Goal: Task Accomplishment & Management: Complete application form

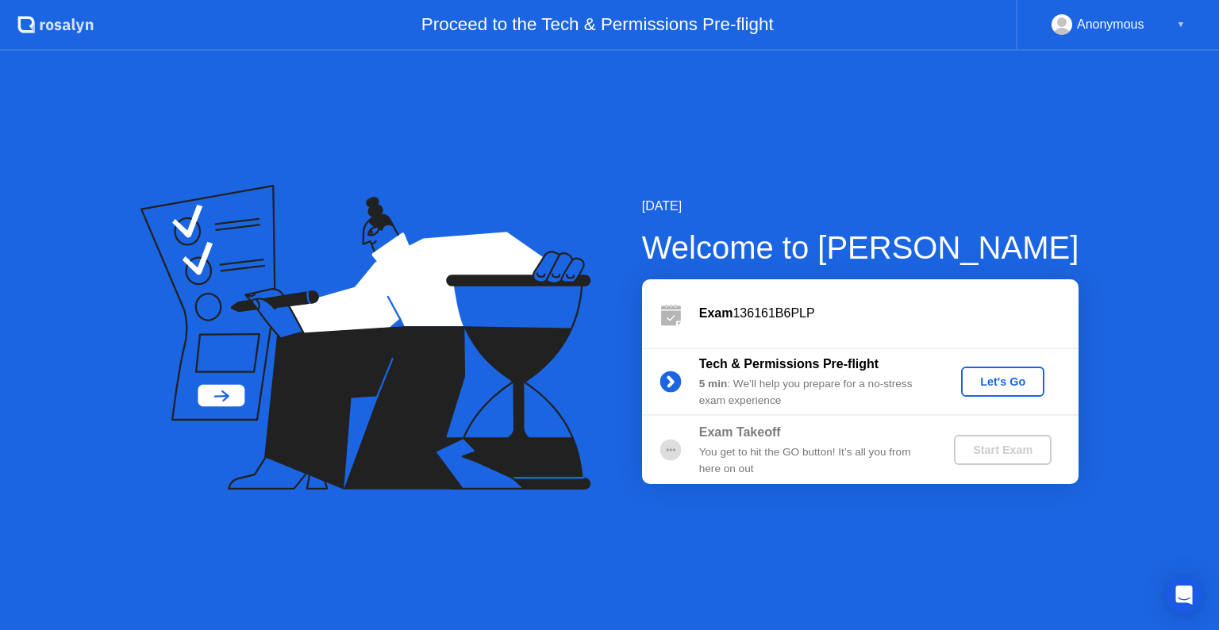
click at [989, 448] on div "Start Exam" at bounding box center [1002, 450] width 85 height 13
click at [999, 376] on div "Let's Go" at bounding box center [1003, 381] width 71 height 13
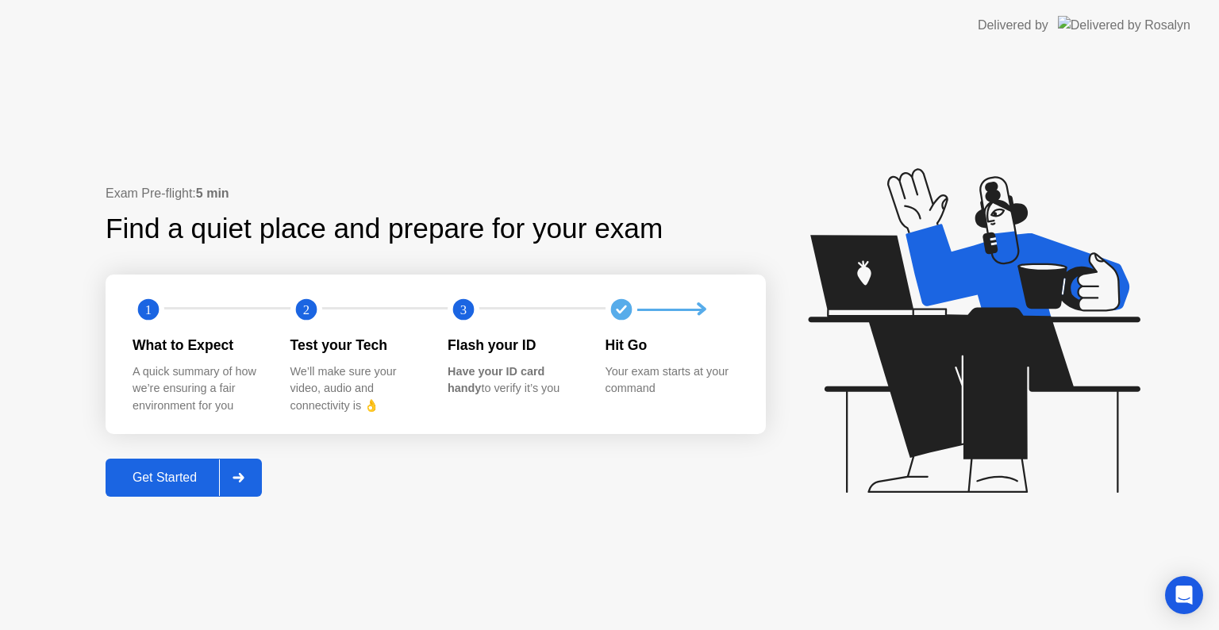
click at [155, 477] on div "Get Started" at bounding box center [164, 478] width 109 height 14
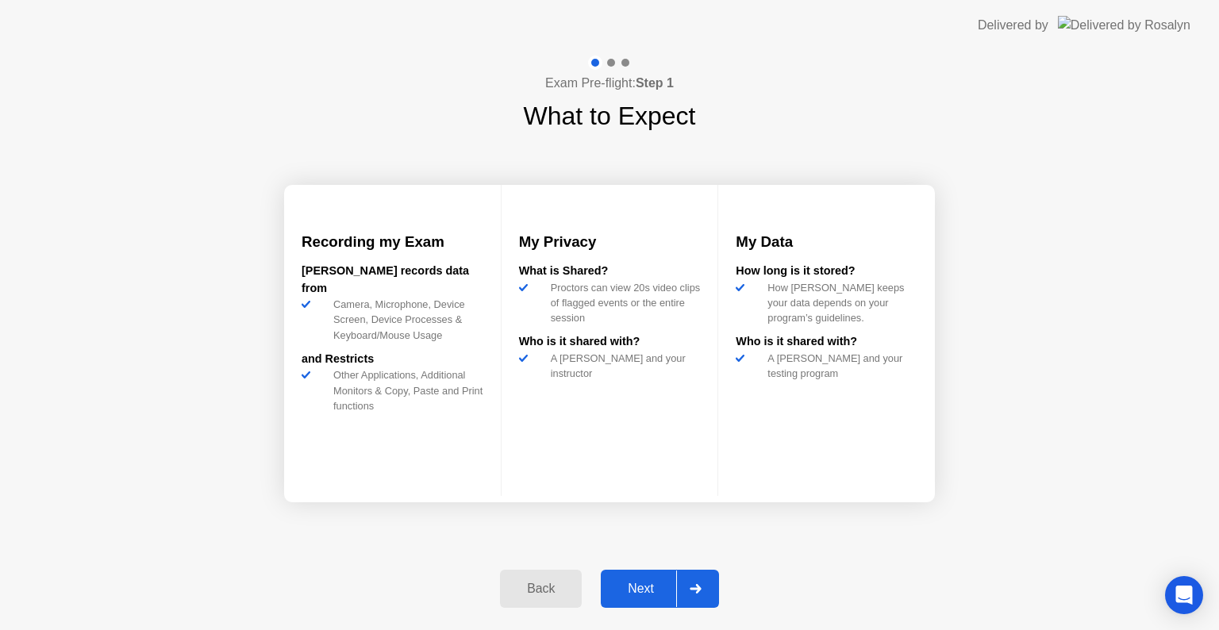
click at [633, 591] on div "Next" at bounding box center [641, 589] width 71 height 14
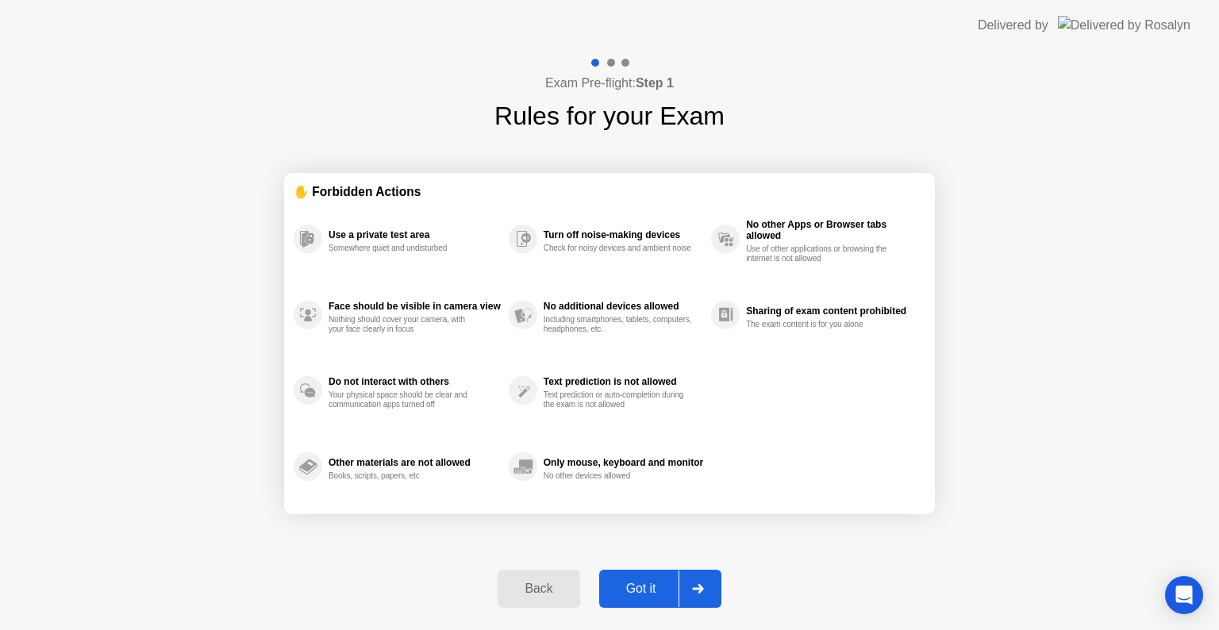
click at [633, 591] on div "Got it" at bounding box center [641, 589] width 75 height 14
select select "**********"
select select "*******"
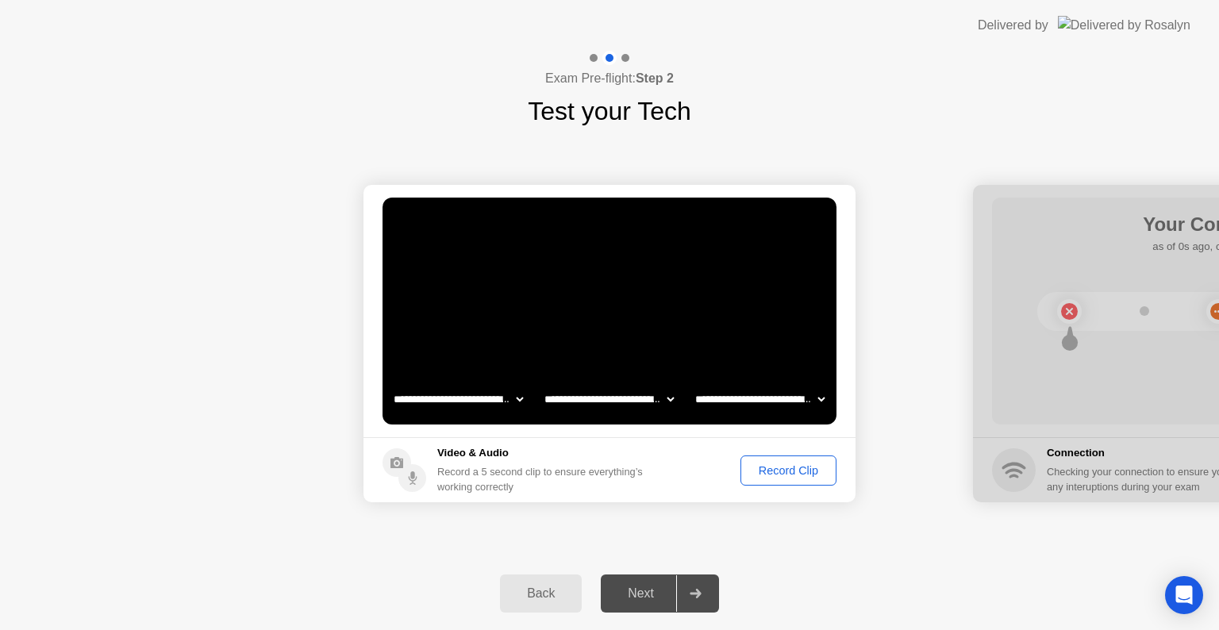
click at [627, 597] on div "Next" at bounding box center [641, 594] width 71 height 14
click at [647, 594] on div "Next" at bounding box center [641, 594] width 71 height 14
click at [698, 592] on icon at bounding box center [695, 594] width 11 height 10
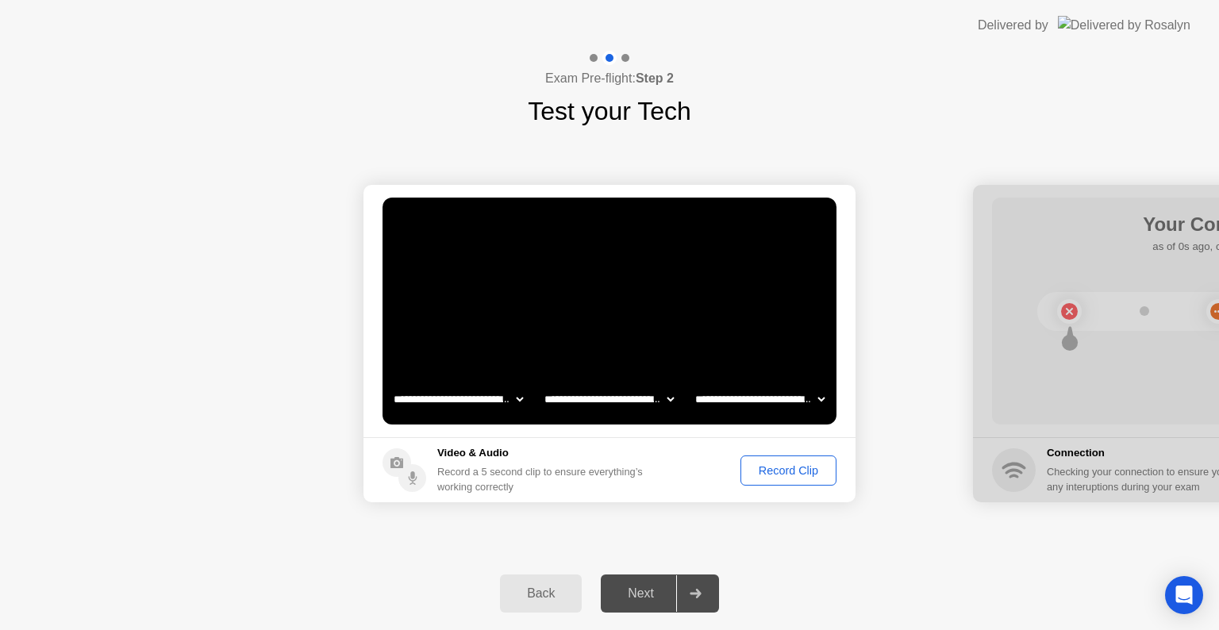
click at [798, 471] on div "Record Clip" at bounding box center [788, 470] width 85 height 13
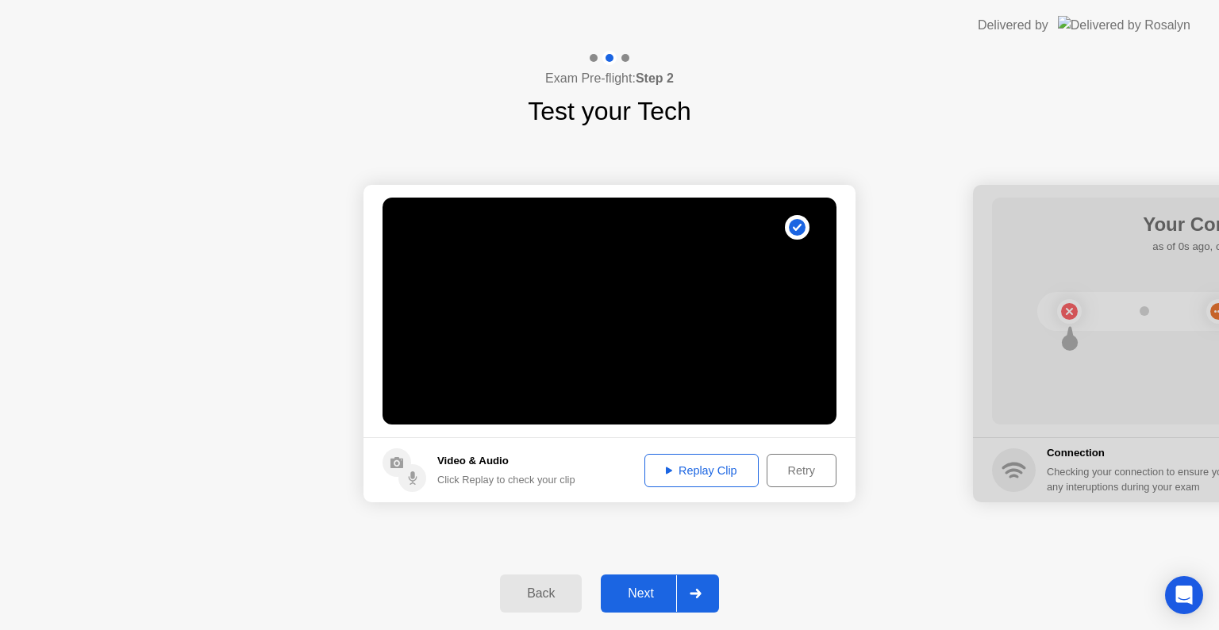
click at [666, 468] on icon at bounding box center [669, 470] width 6 height 7
click at [642, 587] on div "Next" at bounding box center [641, 594] width 71 height 14
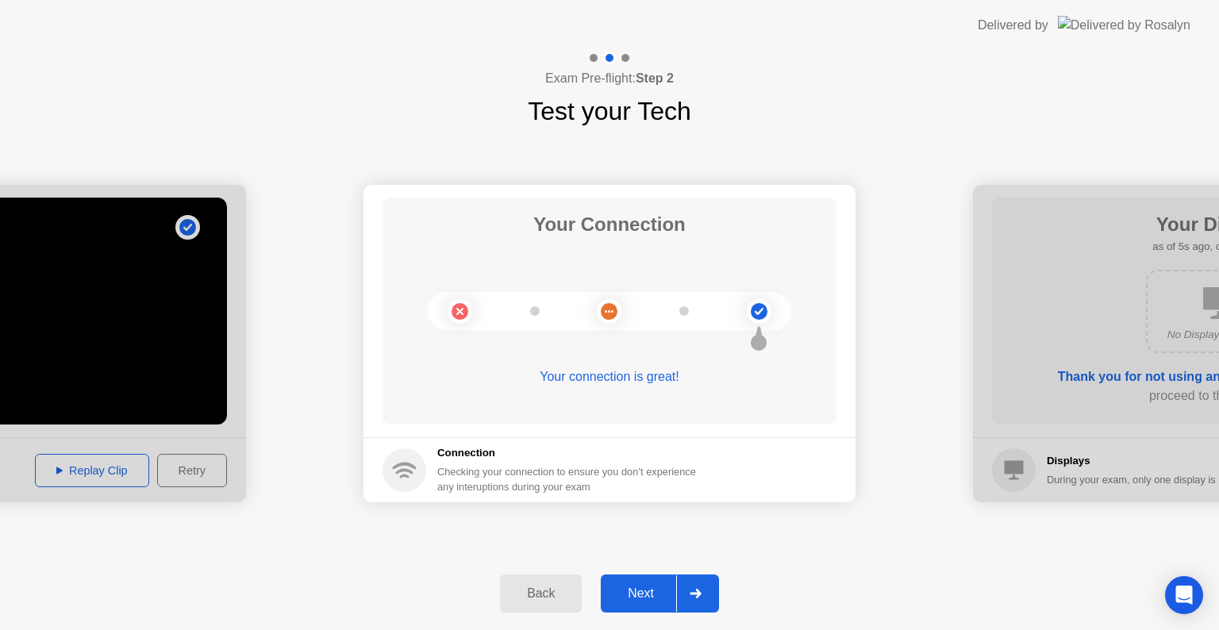
click at [642, 587] on div "Next" at bounding box center [641, 594] width 71 height 14
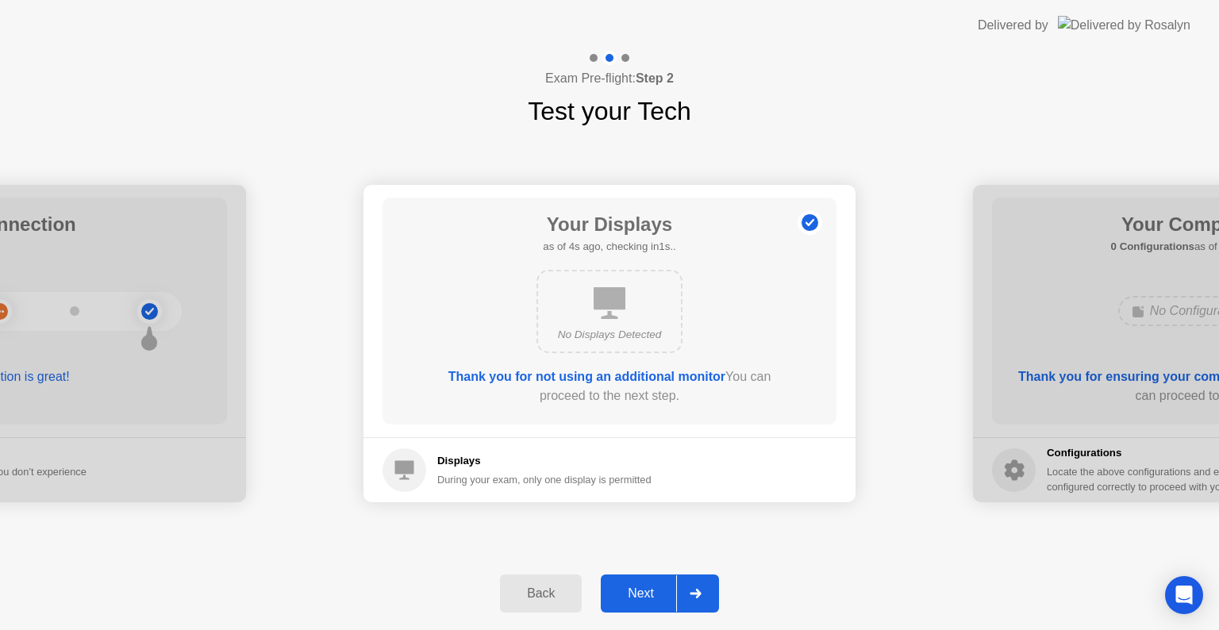
click at [642, 587] on div "Next" at bounding box center [641, 594] width 71 height 14
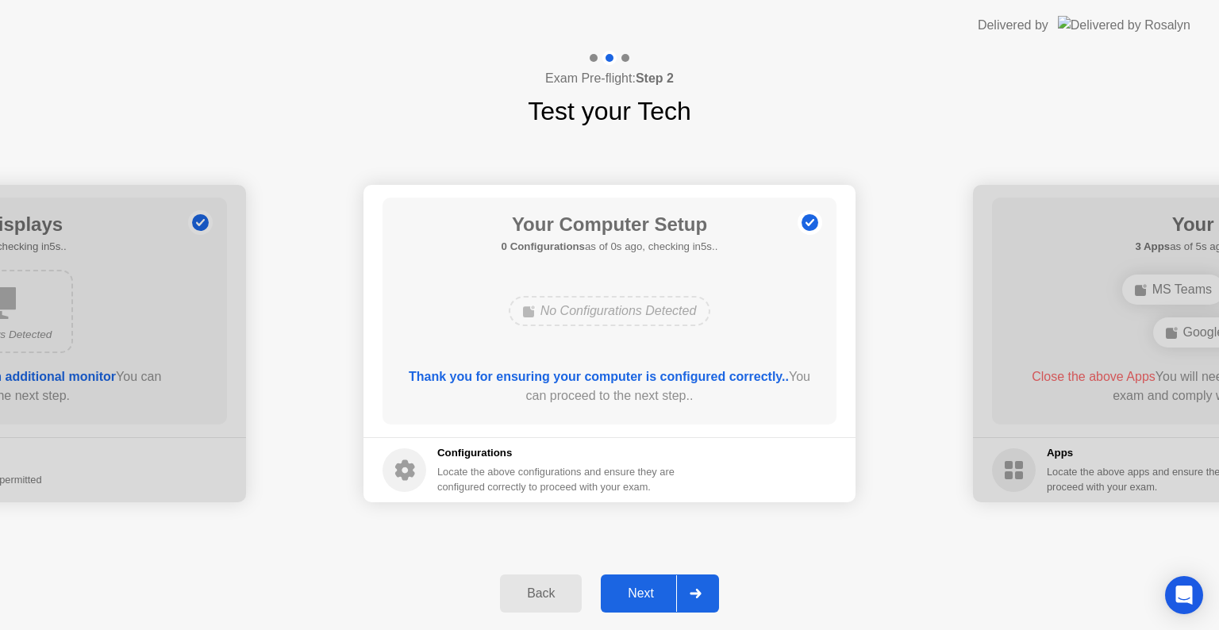
click at [642, 587] on div "Next" at bounding box center [641, 594] width 71 height 14
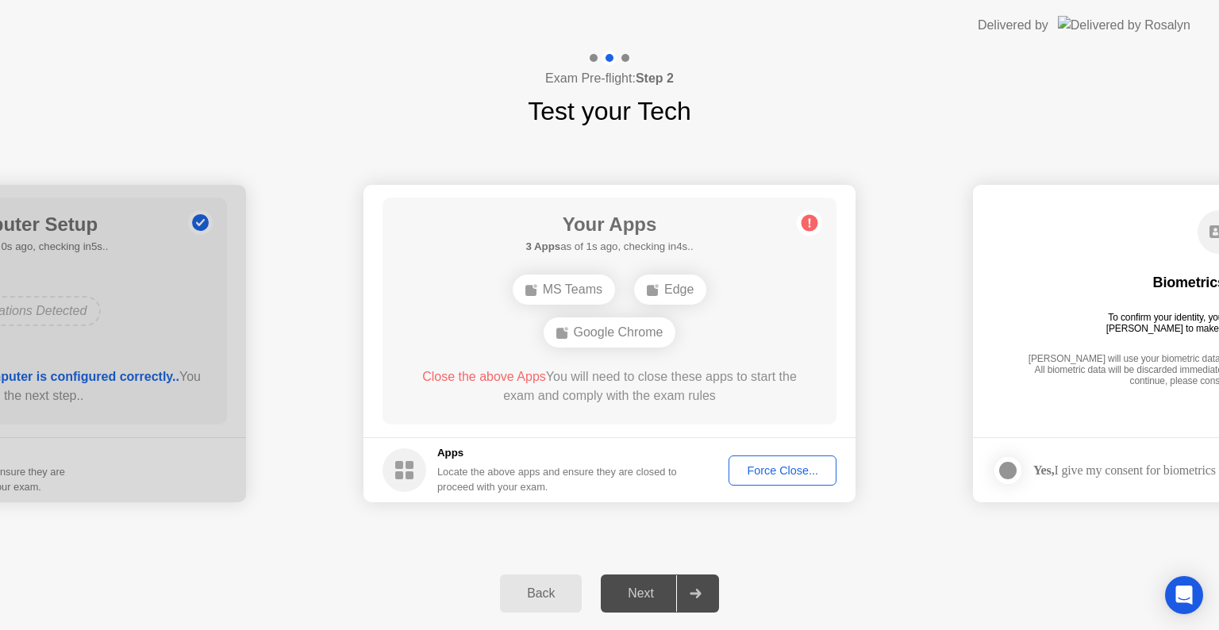
click at [642, 587] on div "Next" at bounding box center [641, 594] width 71 height 14
click at [775, 468] on div "Force Close..." at bounding box center [782, 470] width 97 height 13
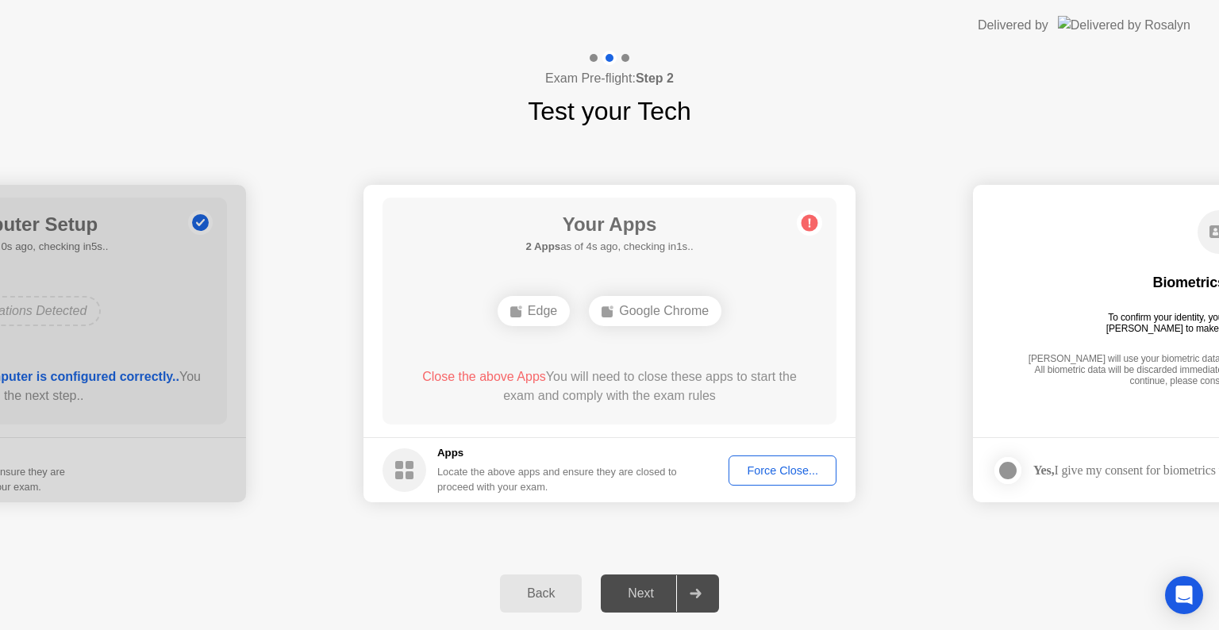
click at [761, 469] on div "Force Close..." at bounding box center [782, 470] width 97 height 13
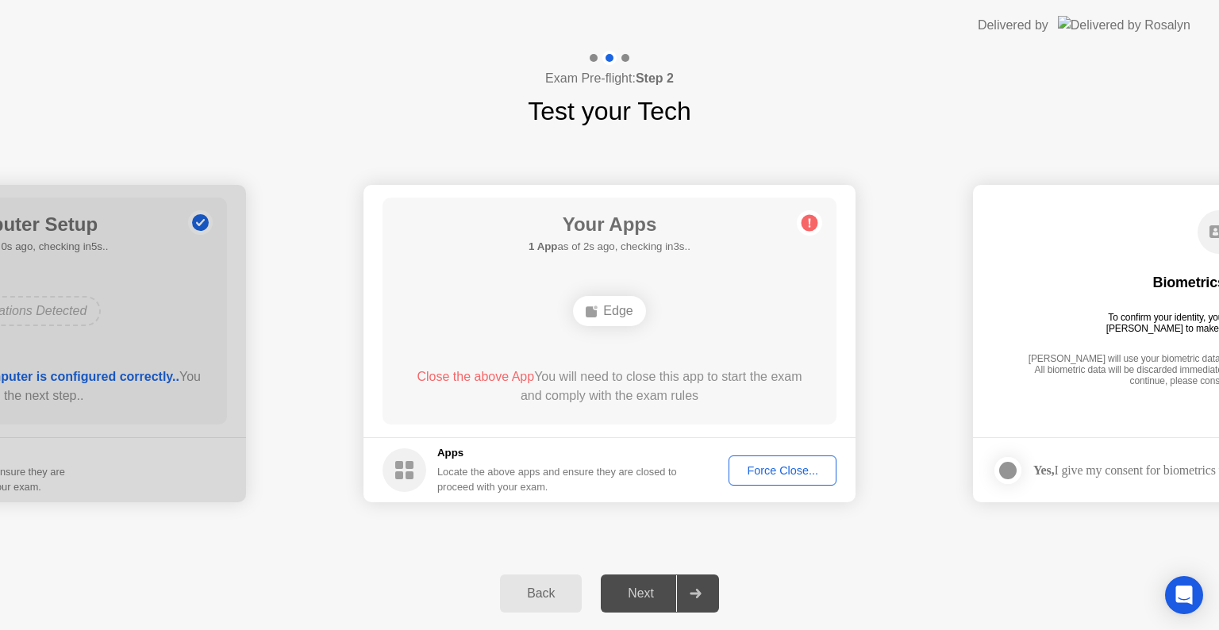
click at [799, 470] on div "Force Close..." at bounding box center [782, 470] width 97 height 13
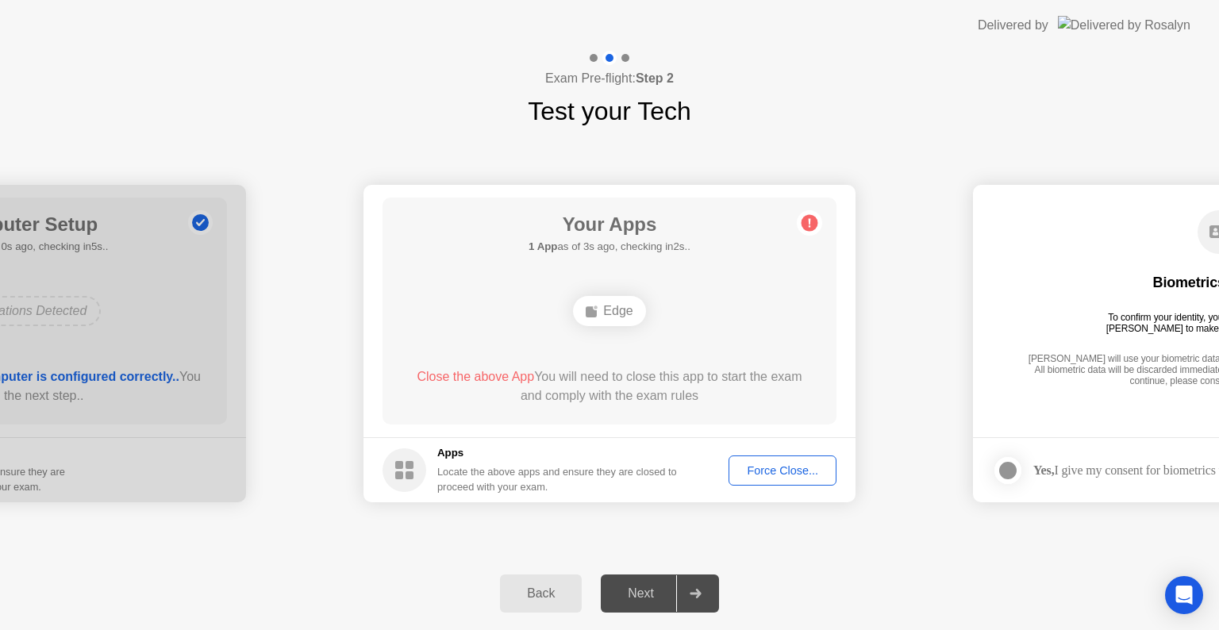
click at [762, 464] on div "Force Close..." at bounding box center [782, 470] width 97 height 13
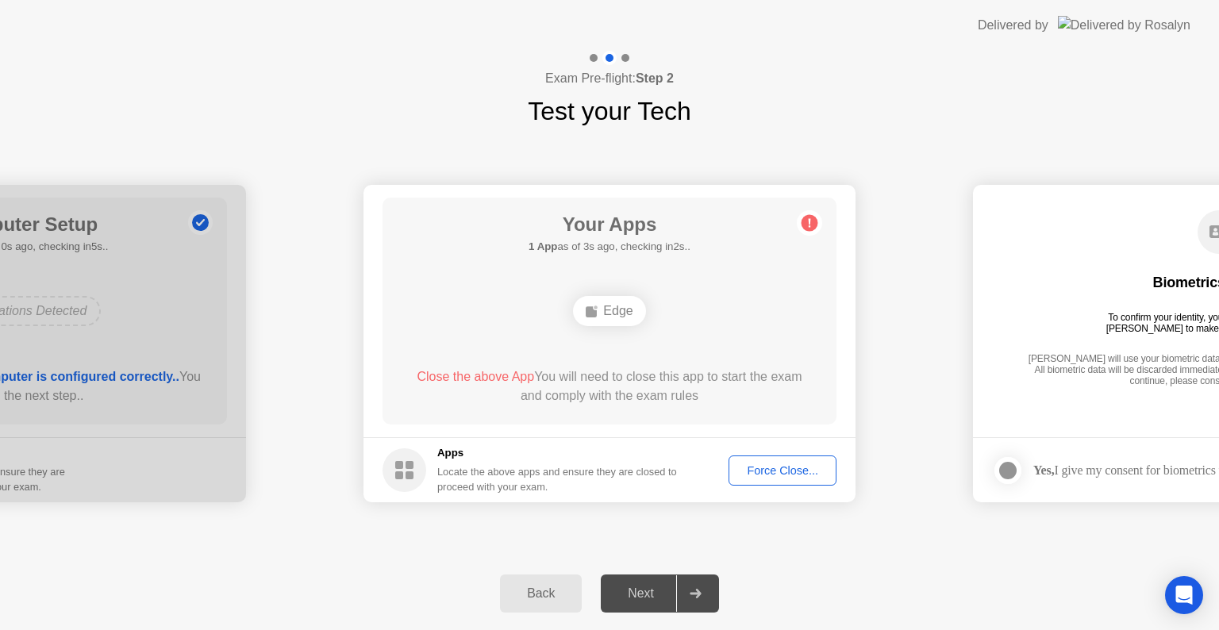
click at [785, 467] on div "Force Close..." at bounding box center [782, 470] width 97 height 13
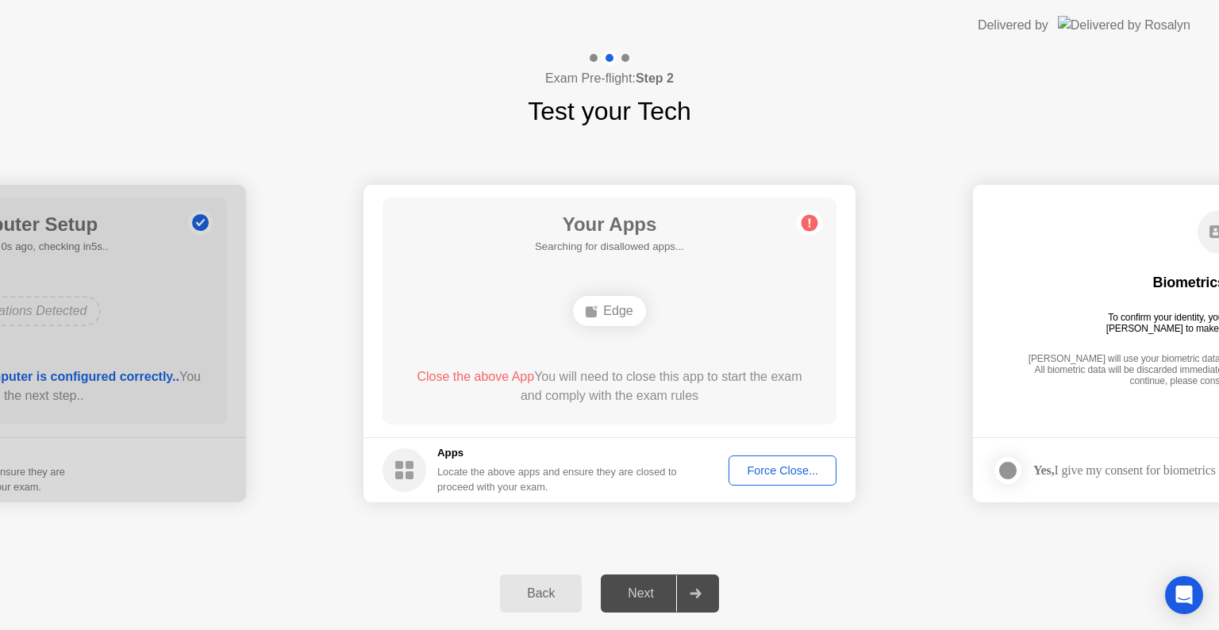
click at [791, 471] on div "Force Close..." at bounding box center [782, 470] width 97 height 13
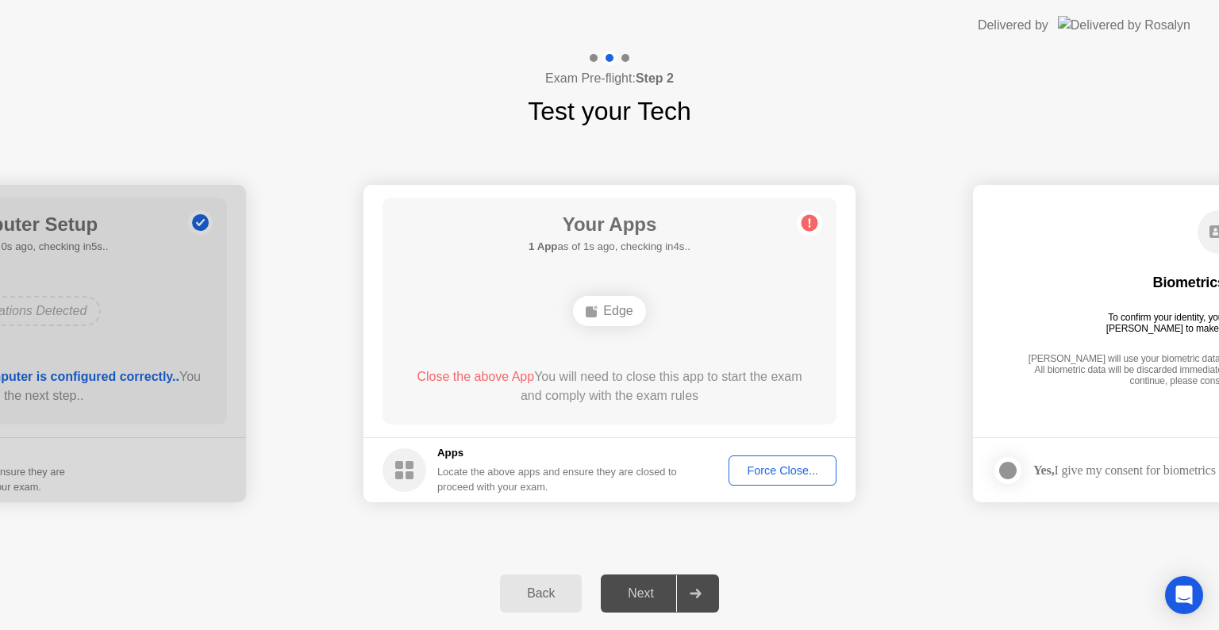
click at [694, 591] on icon at bounding box center [696, 594] width 12 height 10
drag, startPoint x: 694, startPoint y: 591, endPoint x: 768, endPoint y: 461, distance: 149.3
click at [768, 461] on div "**********" at bounding box center [609, 340] width 1219 height 579
click at [768, 464] on div "Force Close..." at bounding box center [782, 470] width 97 height 13
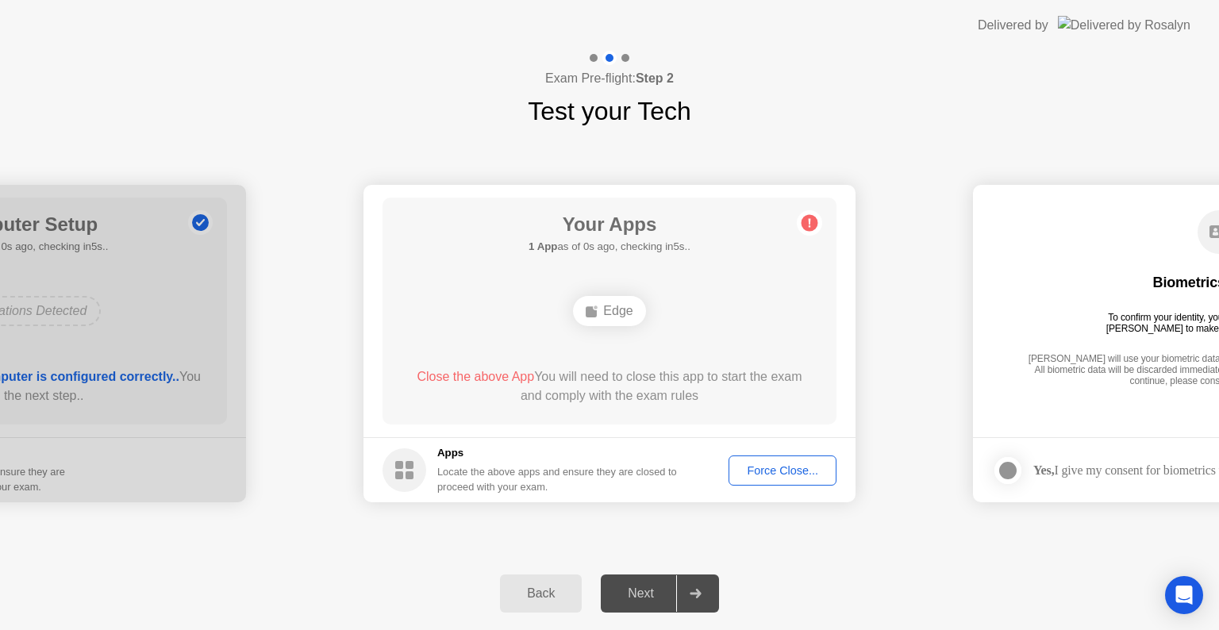
click at [752, 466] on div "Force Close..." at bounding box center [782, 470] width 97 height 13
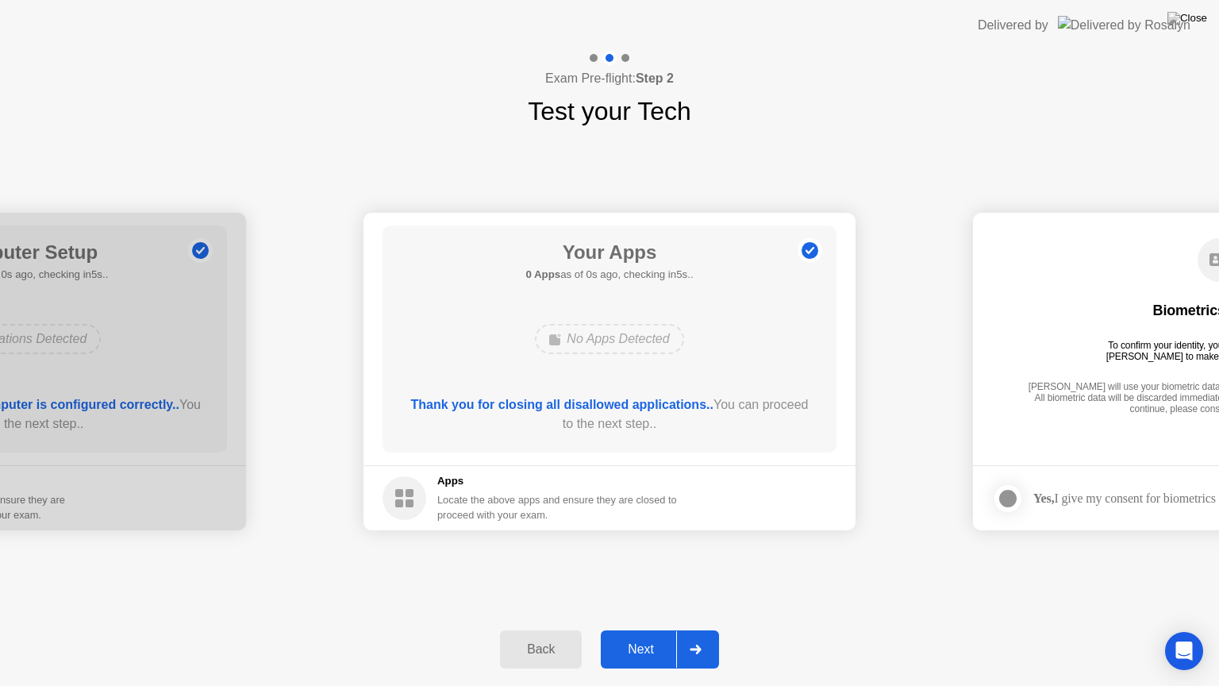
click at [641, 629] on div "Next" at bounding box center [641, 649] width 71 height 14
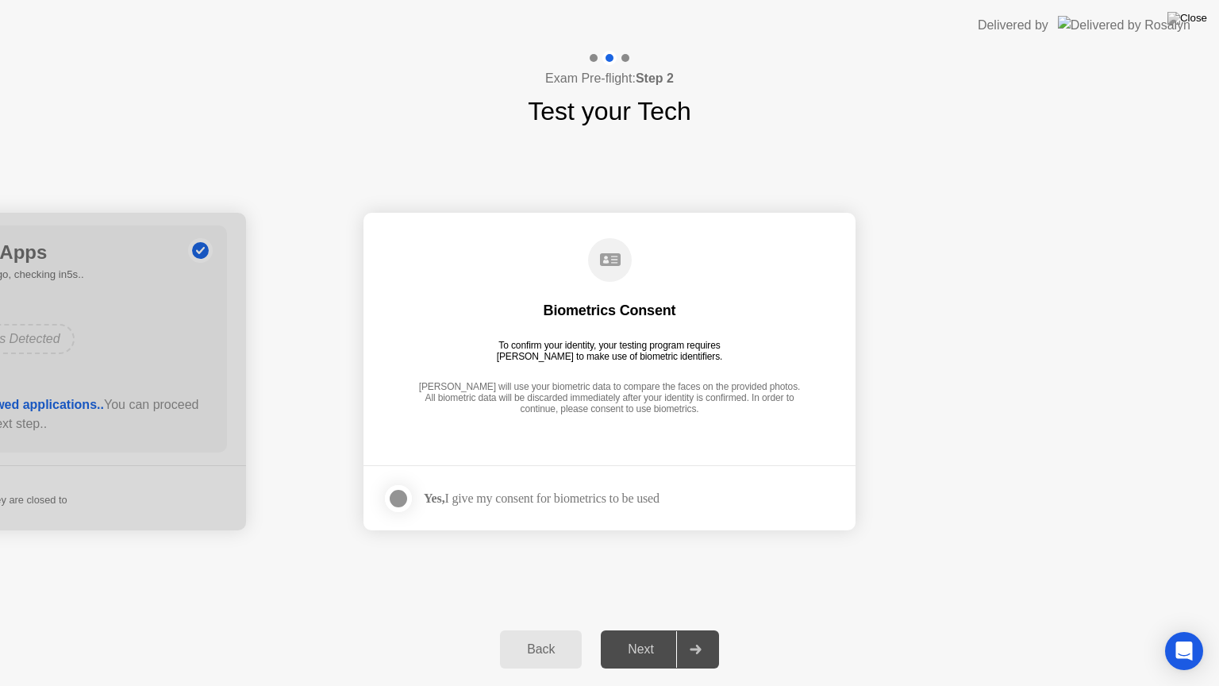
click at [401, 495] on div at bounding box center [398, 498] width 19 height 19
click at [647, 629] on div "Next" at bounding box center [641, 649] width 71 height 14
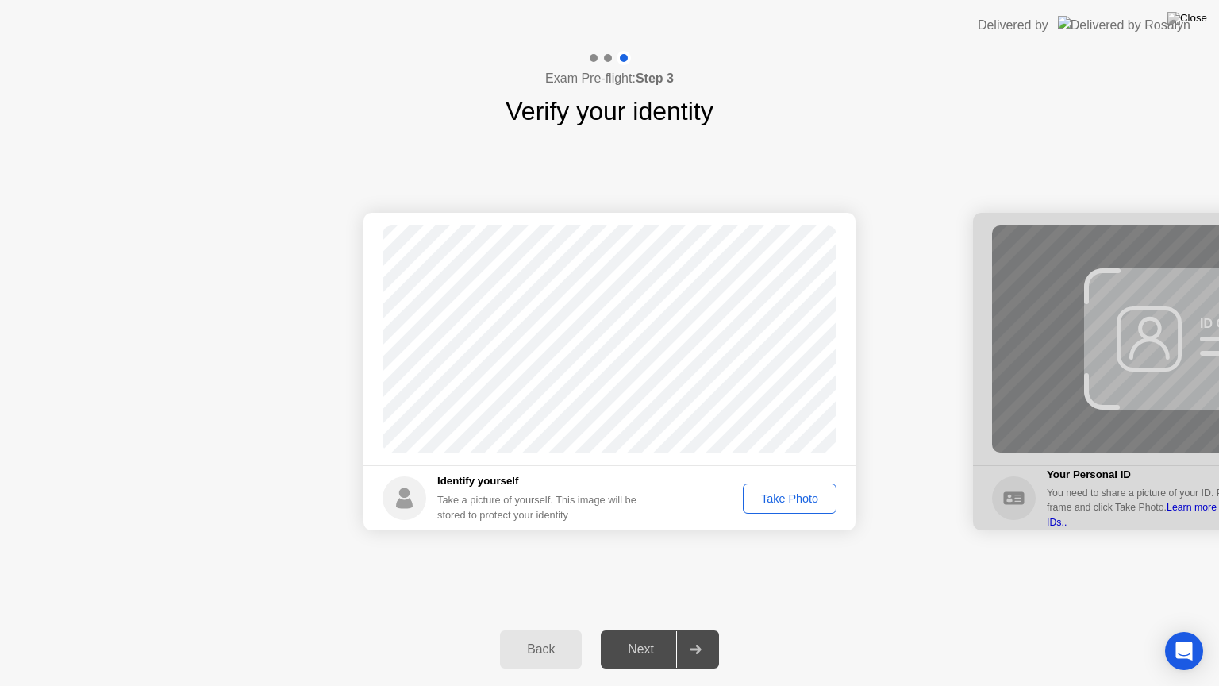
click at [795, 498] on div "Take Photo" at bounding box center [789, 498] width 83 height 13
click at [632, 629] on button "Next" at bounding box center [660, 649] width 118 height 38
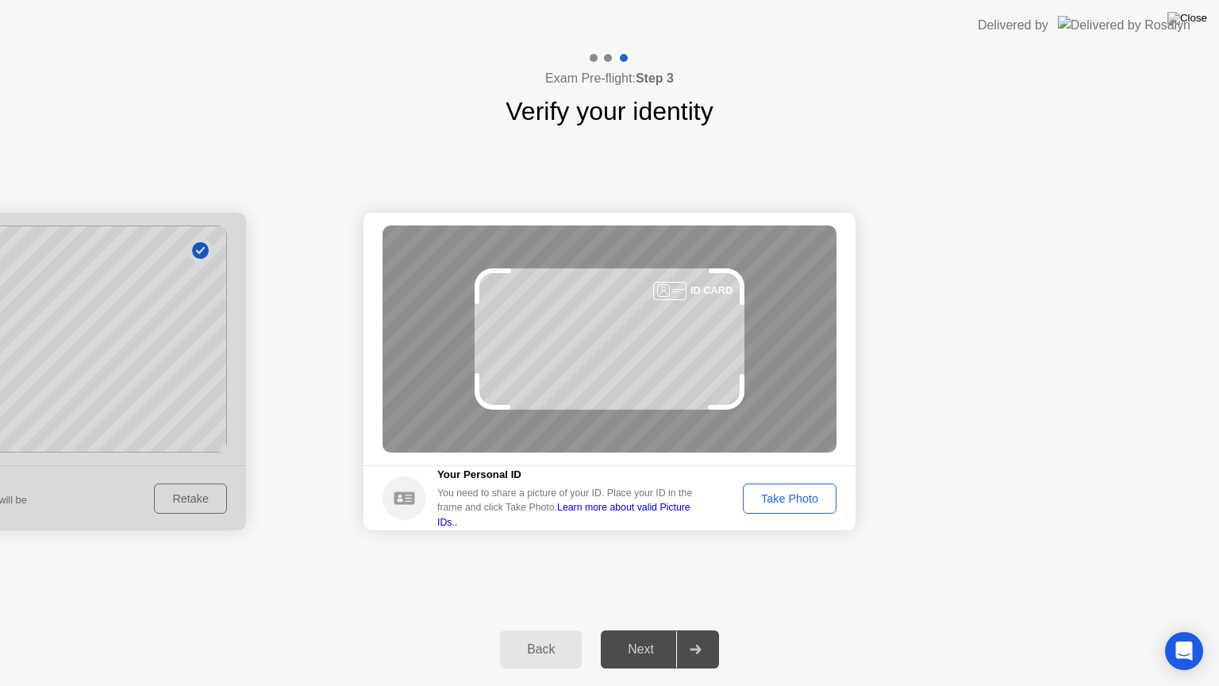
click at [784, 503] on div "Take Photo" at bounding box center [789, 498] width 83 height 13
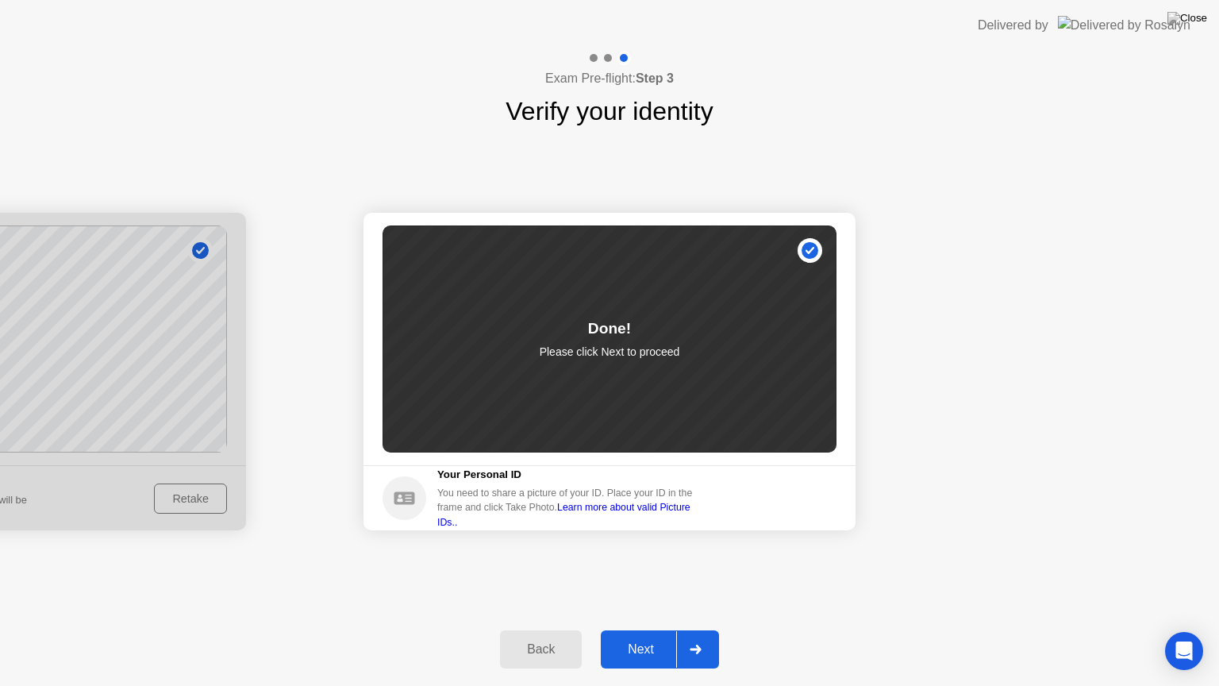
click at [637, 629] on div "Next" at bounding box center [641, 649] width 71 height 14
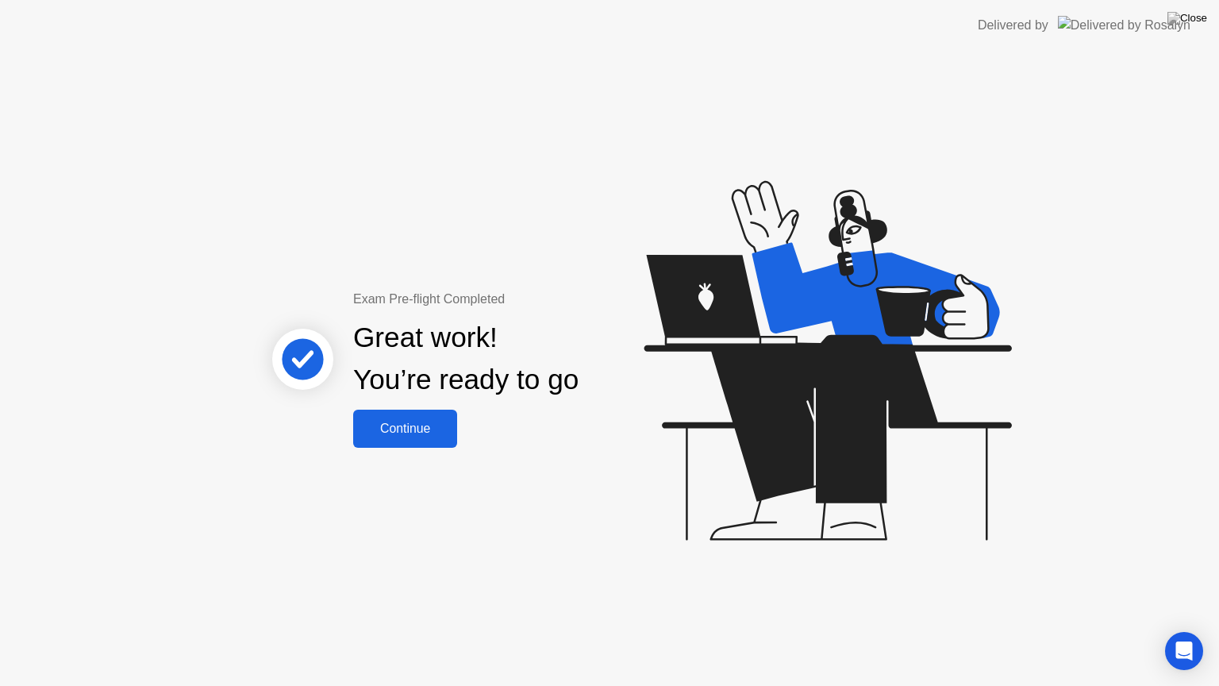
click at [400, 429] on div "Continue" at bounding box center [405, 428] width 94 height 14
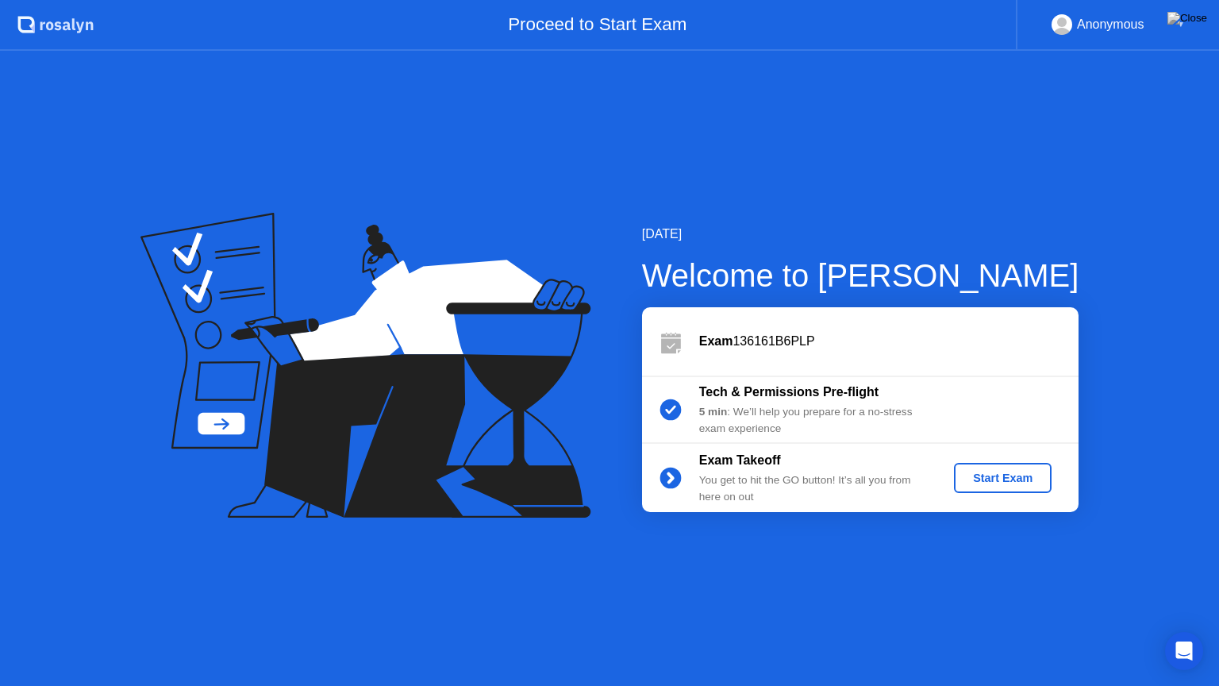
click at [1012, 474] on div "Start Exam" at bounding box center [1002, 477] width 85 height 13
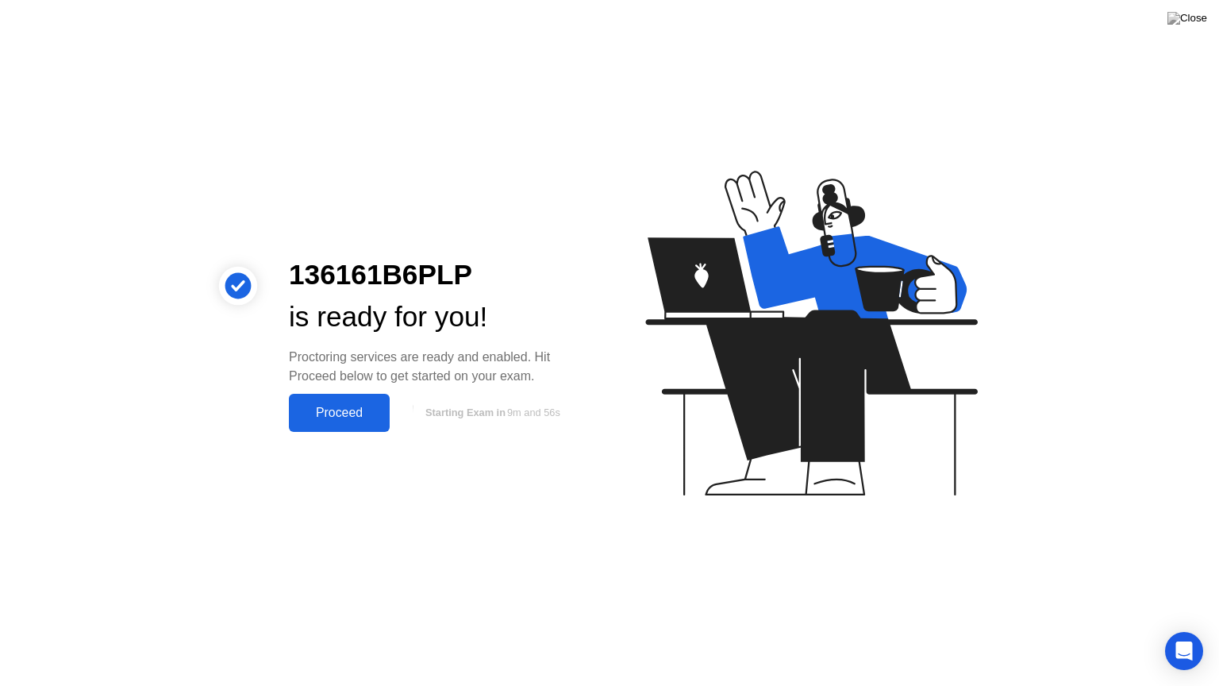
click at [340, 410] on div "Proceed" at bounding box center [339, 413] width 91 height 14
